Goal: Transaction & Acquisition: Download file/media

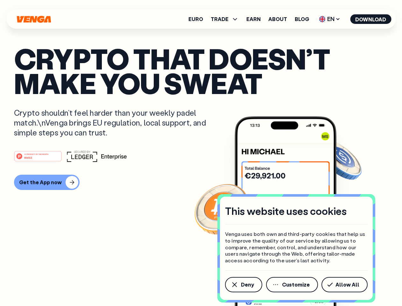
click at [201, 153] on div "#1 PRODUCT OF THE MONTH Web3" at bounding box center [201, 155] width 374 height 11
click at [243, 284] on span "Deny" at bounding box center [247, 284] width 13 height 5
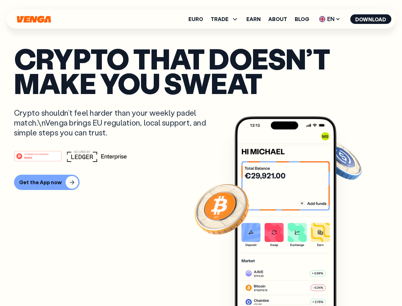
click at [293, 284] on img at bounding box center [286, 222] width 102 height 213
click at [346, 284] on article "Crypto that doesn’t make you sweat Crypto shouldn’t feel harder than your weekl…" at bounding box center [201, 165] width 374 height 239
click at [227, 19] on span "TRADE" at bounding box center [220, 19] width 18 height 5
click at [330, 19] on span "EN" at bounding box center [330, 19] width 26 height 10
click at [371, 19] on button "Download" at bounding box center [370, 19] width 41 height 10
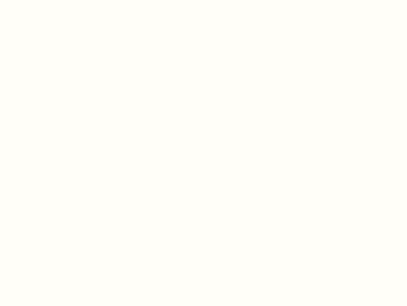
click at [46, 0] on html "This website uses cookies Venga uses both own and third-party cookies that help…" at bounding box center [203, 0] width 407 height 0
click at [39, 0] on html "This website uses cookies Venga uses both own and third-party cookies that help…" at bounding box center [203, 0] width 407 height 0
